Goal: Information Seeking & Learning: Understand process/instructions

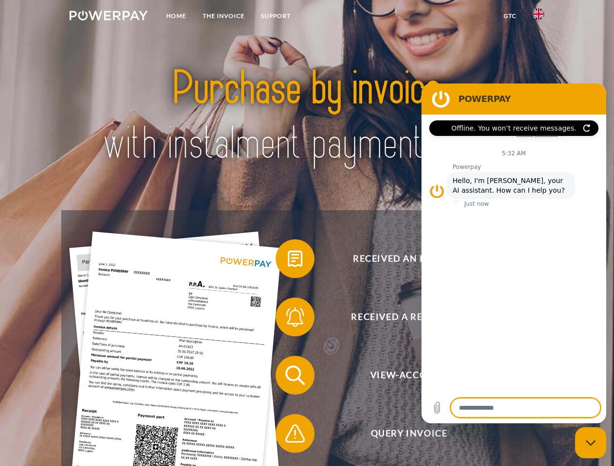
click at [108, 17] on img at bounding box center [108, 16] width 78 height 10
click at [538, 17] on img at bounding box center [538, 14] width 12 height 12
click at [509, 16] on link "GTC" at bounding box center [509, 15] width 29 height 17
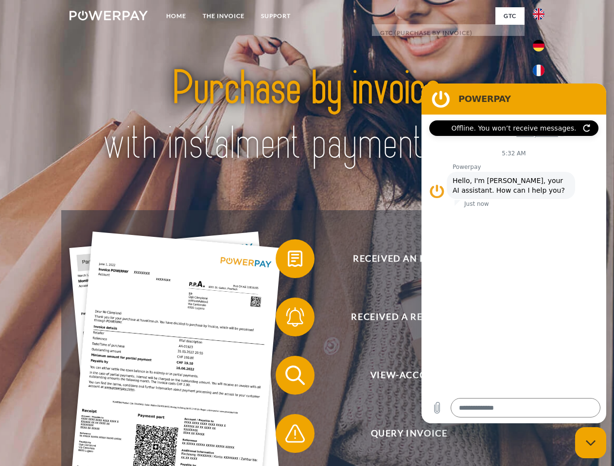
click at [288, 261] on span at bounding box center [280, 259] width 49 height 49
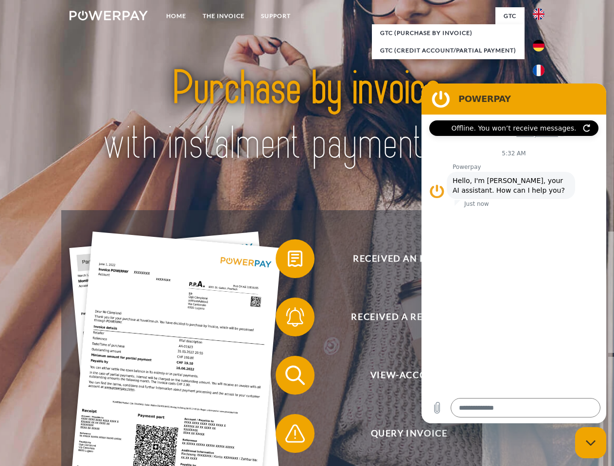
click at [288, 319] on span at bounding box center [280, 317] width 49 height 49
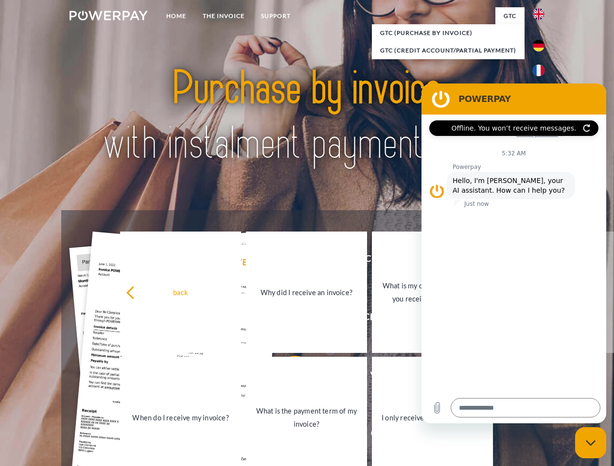
click at [288, 377] on link "What is the payment term of my invoice?" at bounding box center [306, 417] width 121 height 121
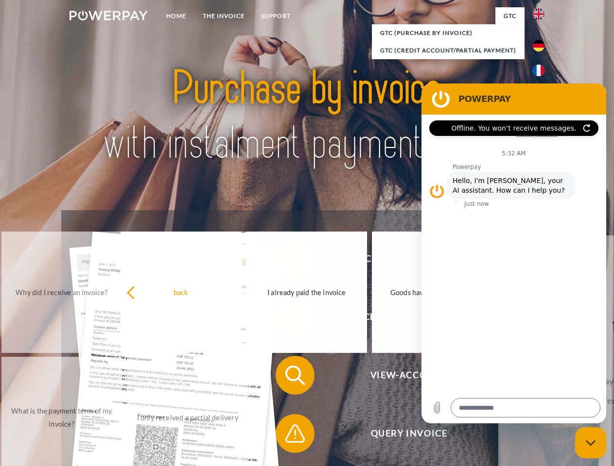
click at [288, 436] on span at bounding box center [280, 434] width 49 height 49
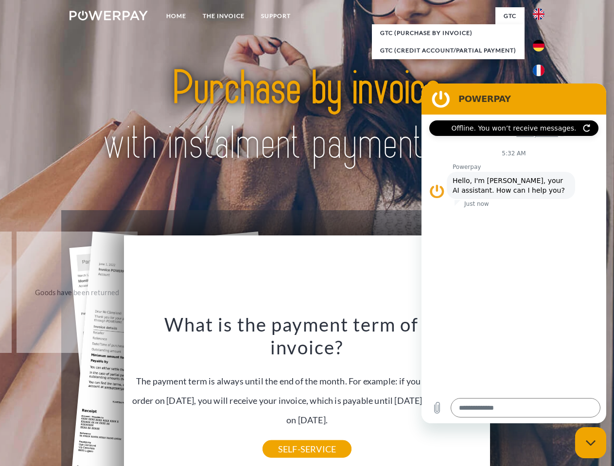
click at [590, 443] on icon "Close messaging window" at bounding box center [590, 443] width 10 height 6
type textarea "*"
